Goal: Navigation & Orientation: Find specific page/section

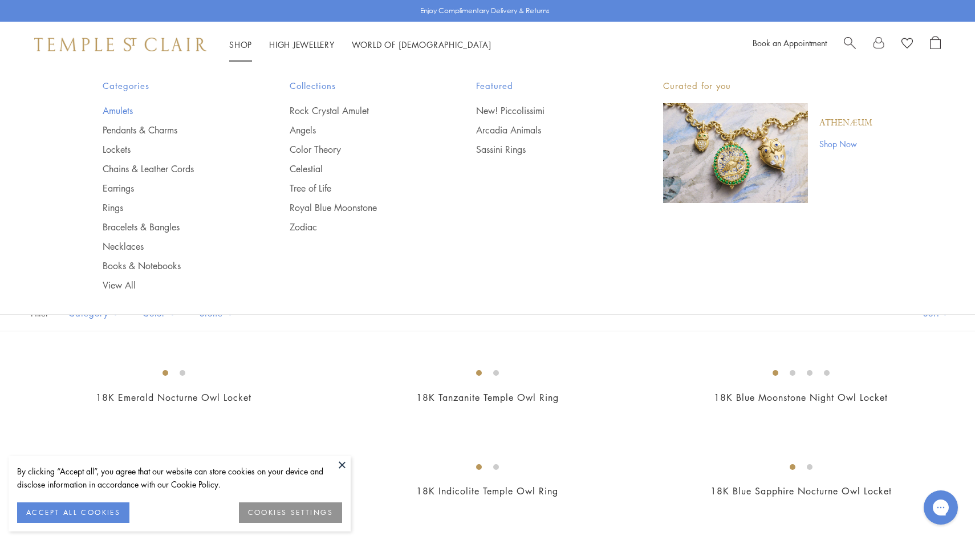
click at [128, 110] on link "Amulets" at bounding box center [173, 110] width 141 height 13
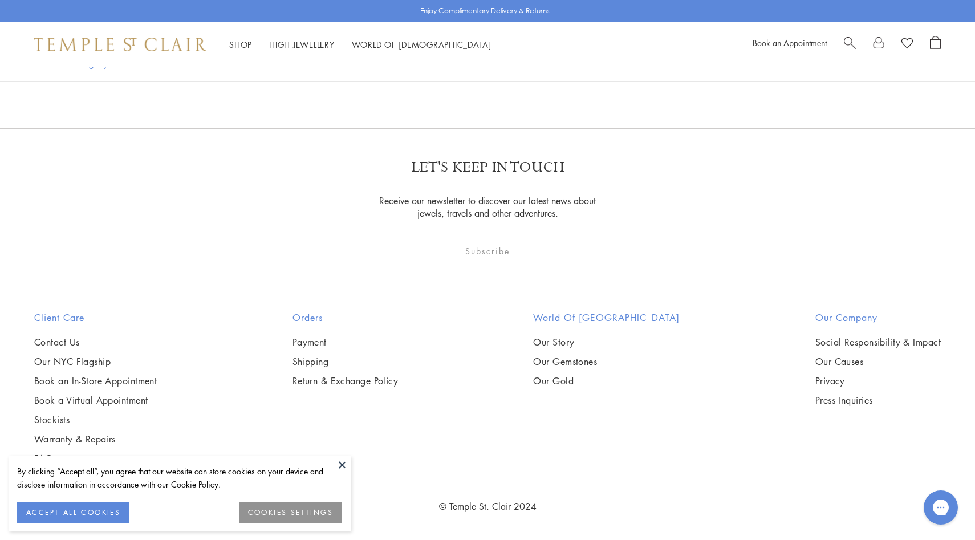
scroll to position [8486, 0]
click at [340, 462] on button at bounding box center [342, 464] width 17 height 17
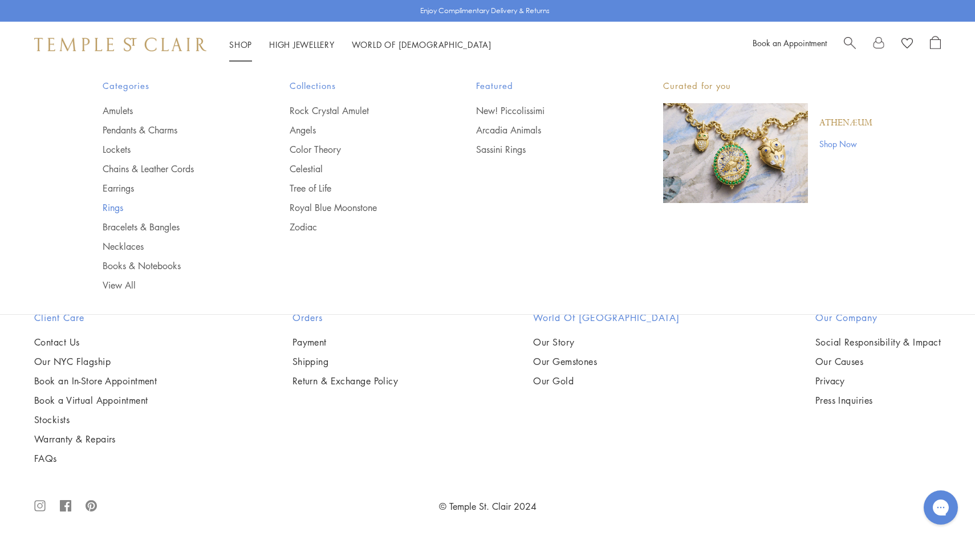
click at [110, 206] on link "Rings" at bounding box center [173, 207] width 141 height 13
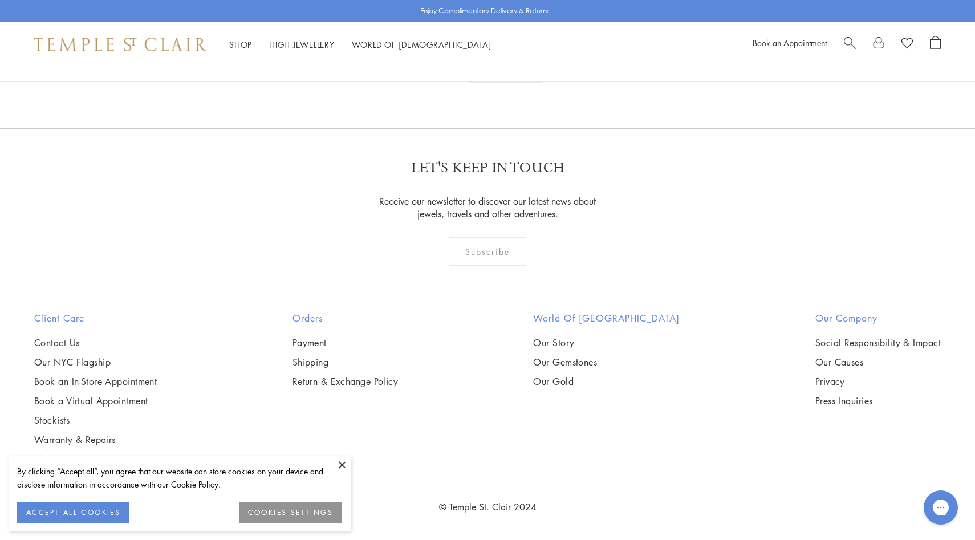
scroll to position [4175, 0]
click at [339, 460] on button at bounding box center [342, 464] width 17 height 17
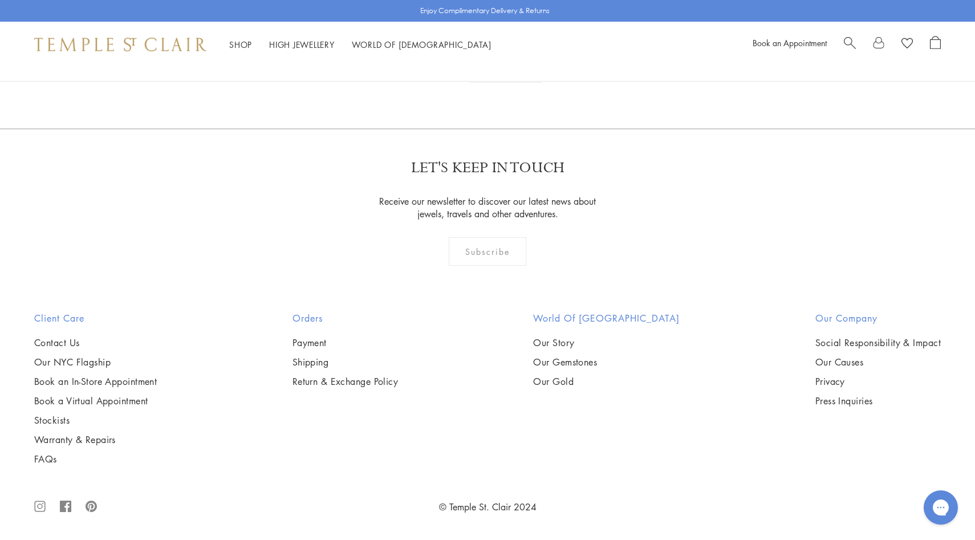
scroll to position [5794, 0]
click at [486, 83] on link "2" at bounding box center [488, 66] width 38 height 31
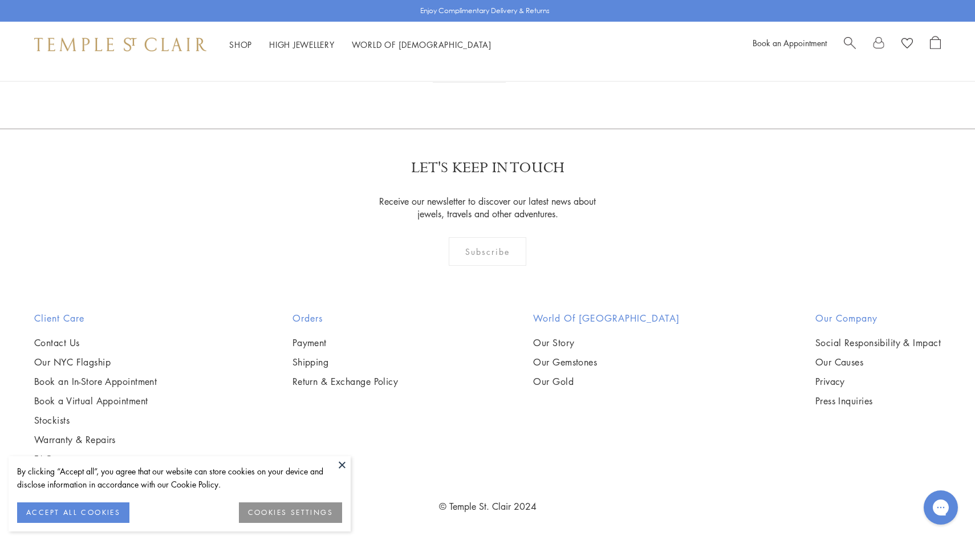
scroll to position [1163, 0]
